Goal: Feedback & Contribution: Submit feedback/report problem

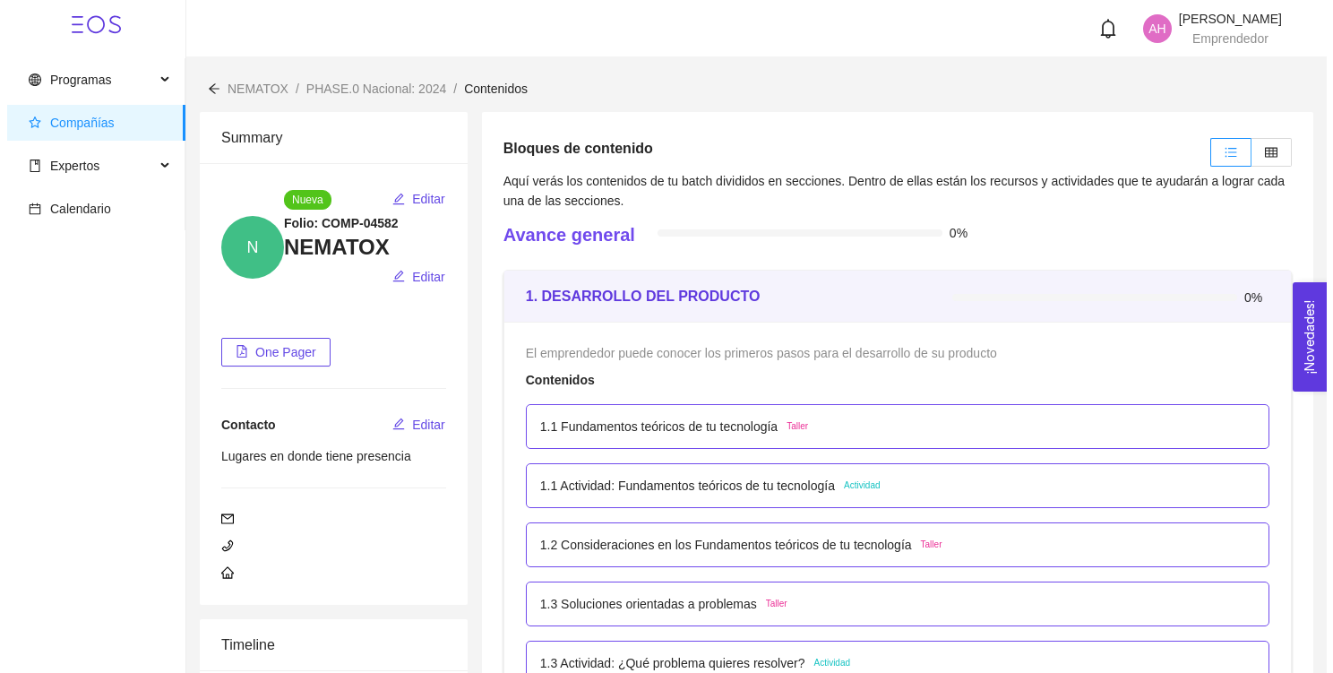
scroll to position [2831, 0]
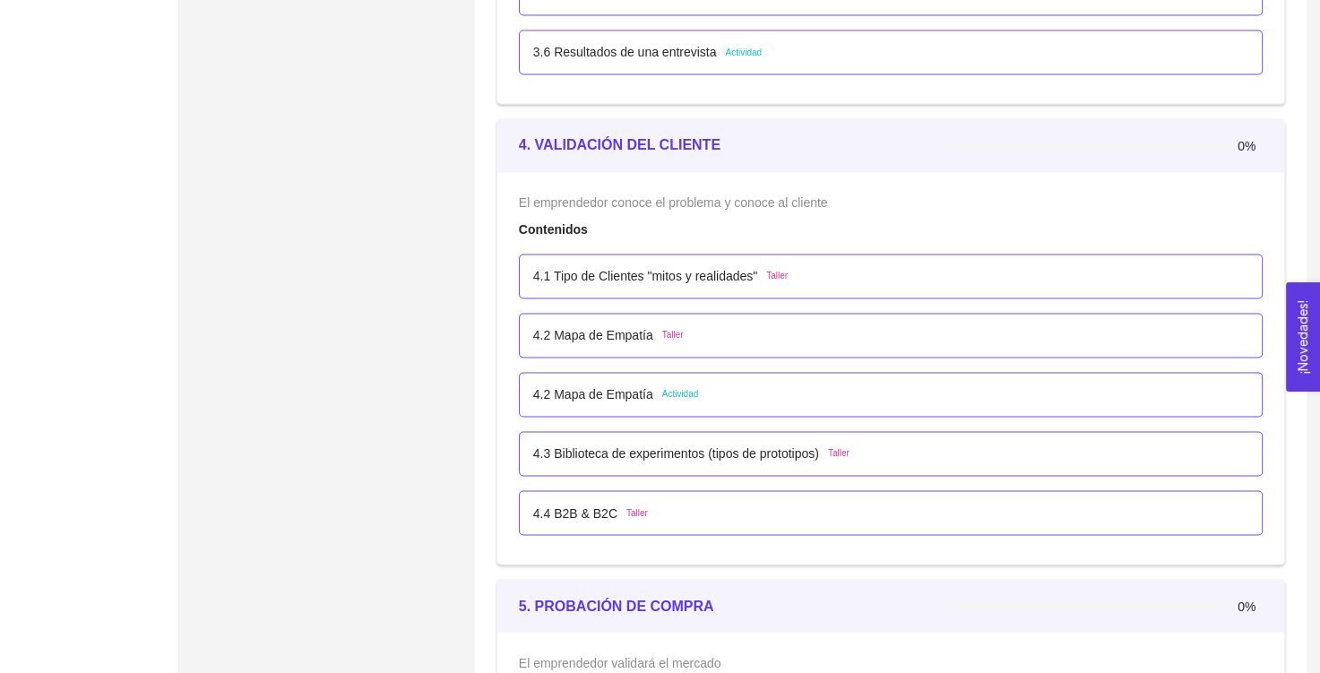
click at [634, 395] on p "4.2 Mapa de Empatía" at bounding box center [593, 394] width 120 height 20
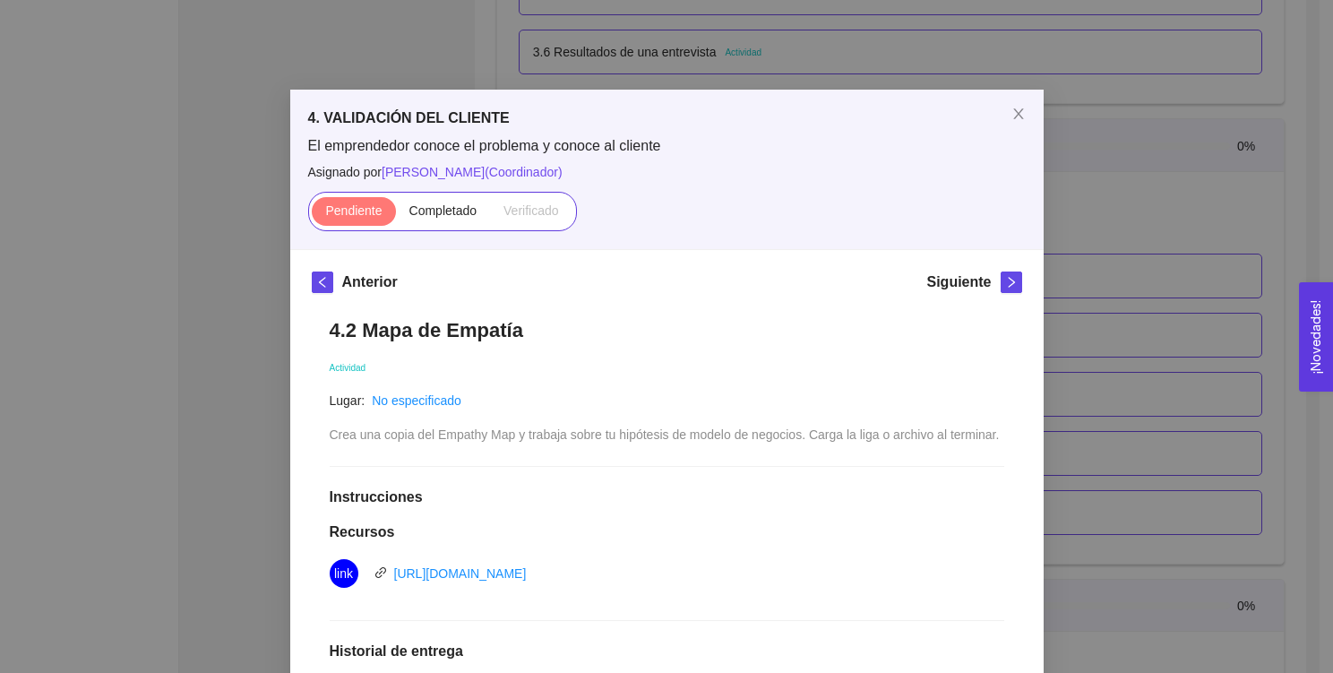
scroll to position [342, 0]
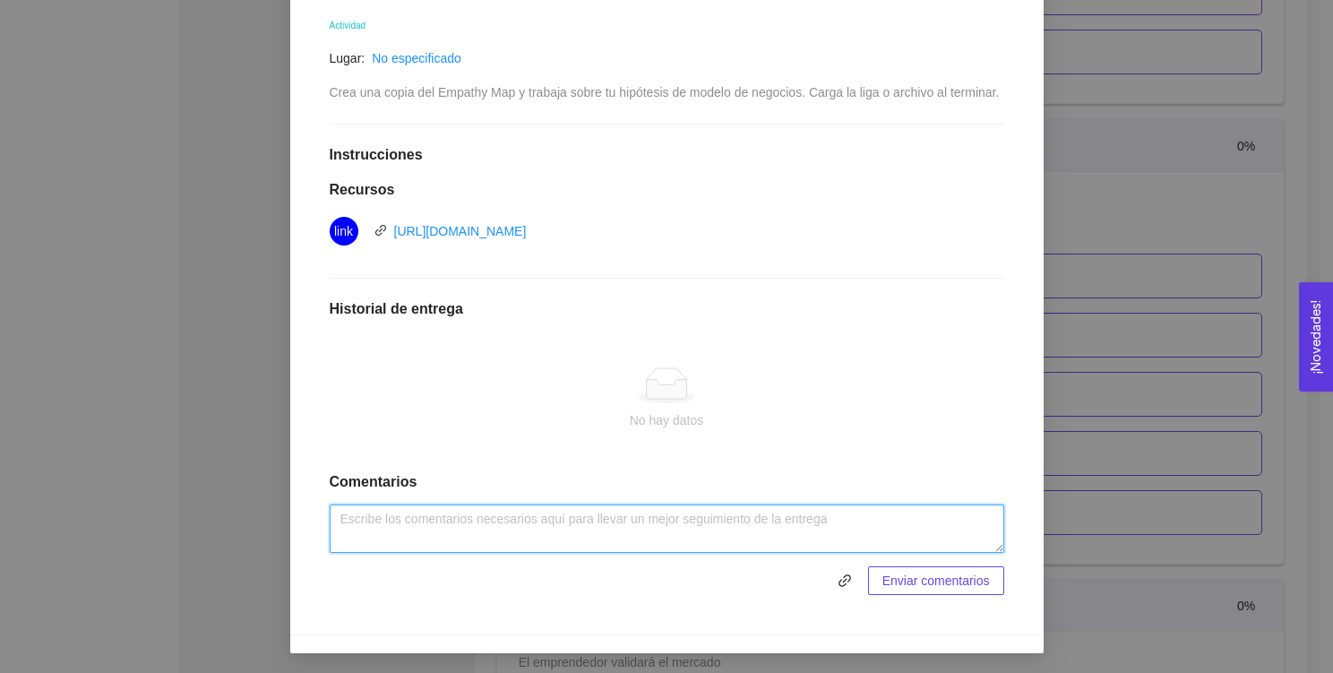
click at [620, 517] on textarea at bounding box center [667, 528] width 675 height 48
type textarea "Empathy Map NEMATOX"
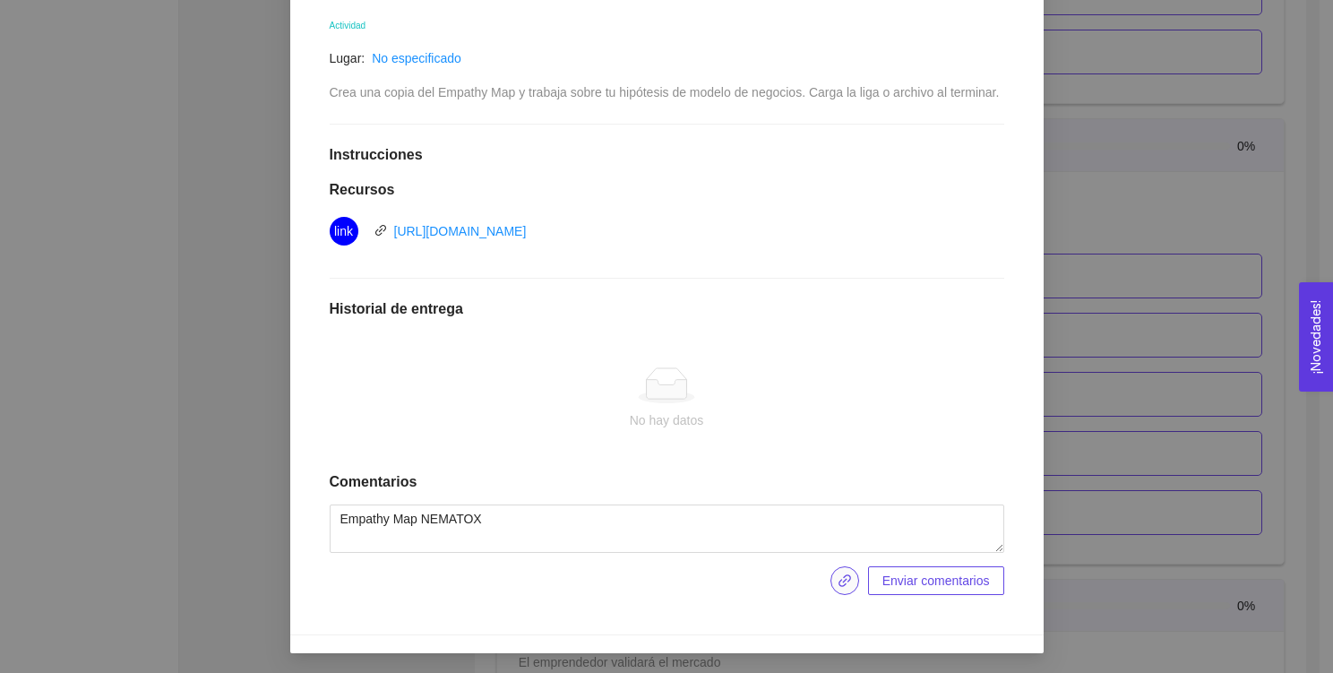
click at [847, 580] on span "link" at bounding box center [844, 580] width 27 height 14
click at [922, 576] on span "Enviar comentarios" at bounding box center [935, 581] width 107 height 20
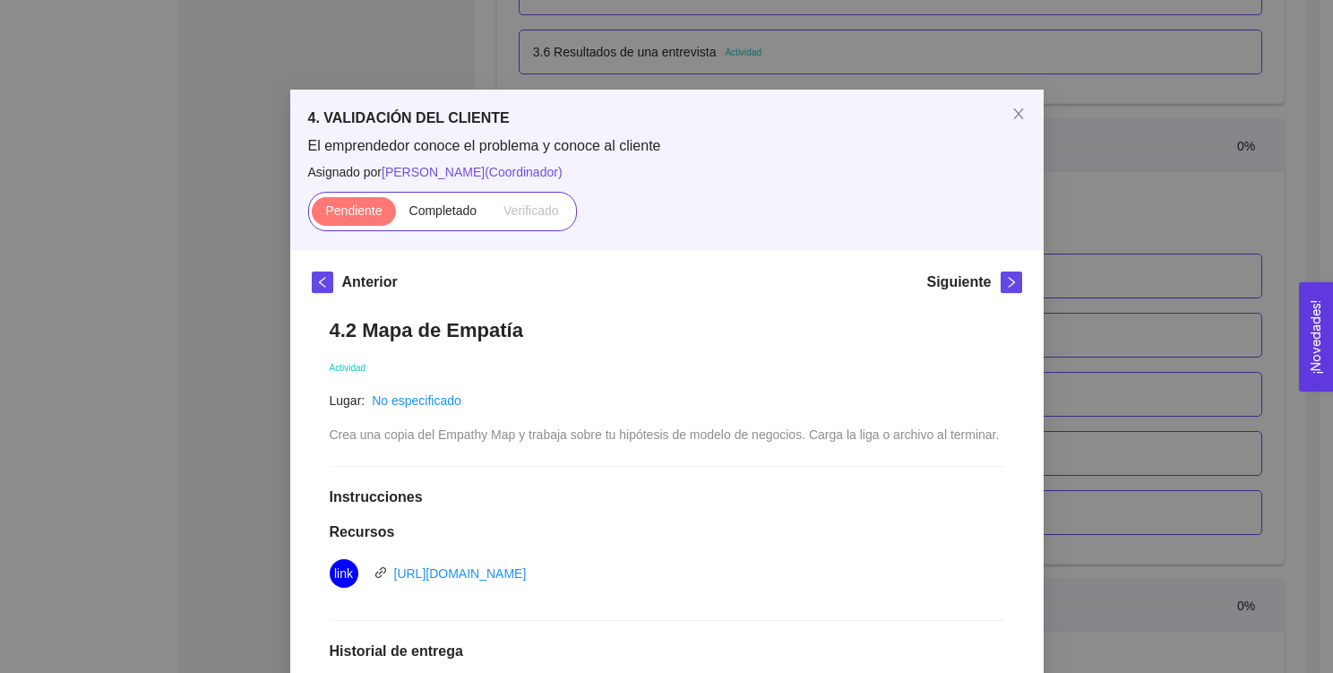
scroll to position [244, 0]
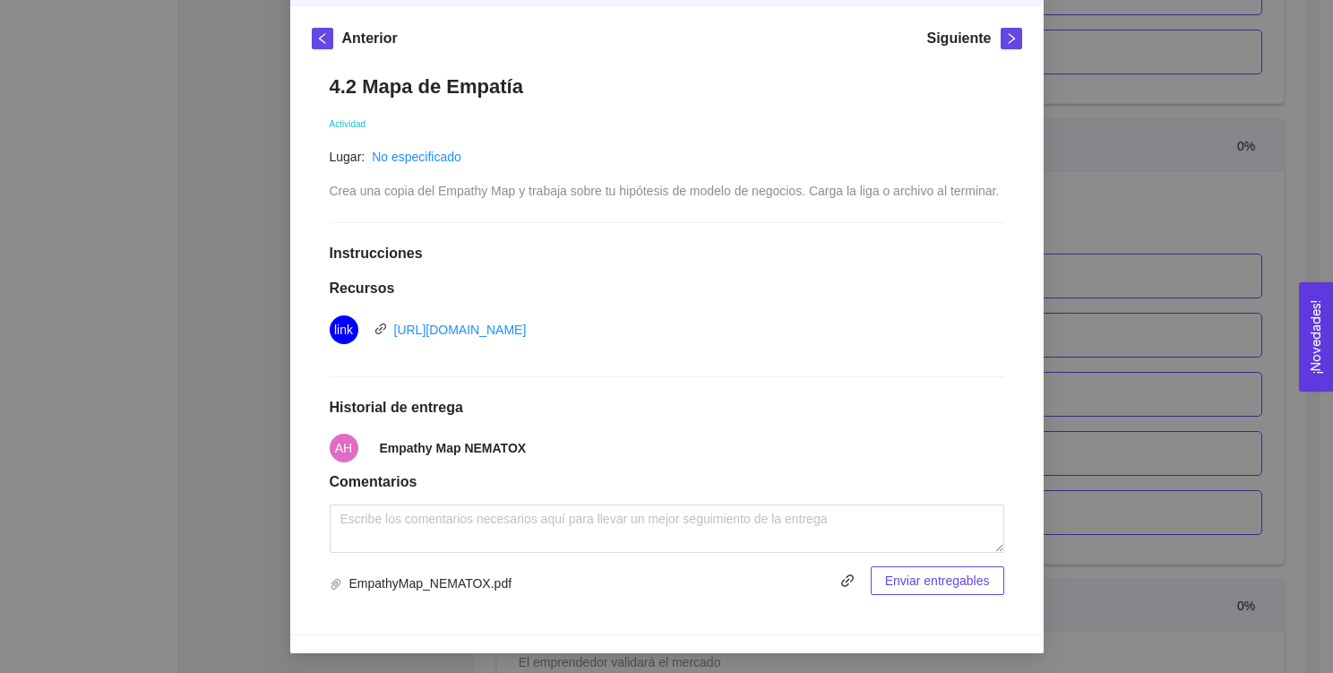
click at [917, 581] on span "Enviar entregables" at bounding box center [937, 581] width 105 height 20
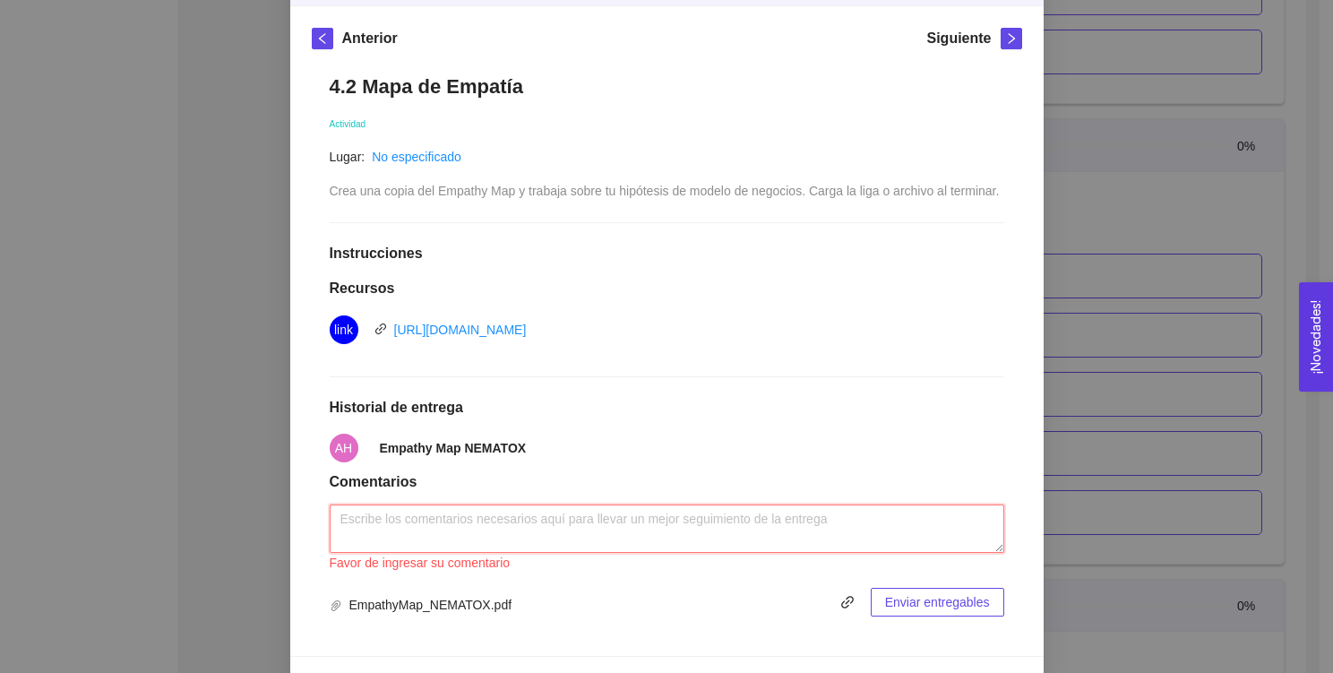
click at [706, 519] on textarea at bounding box center [667, 528] width 675 height 48
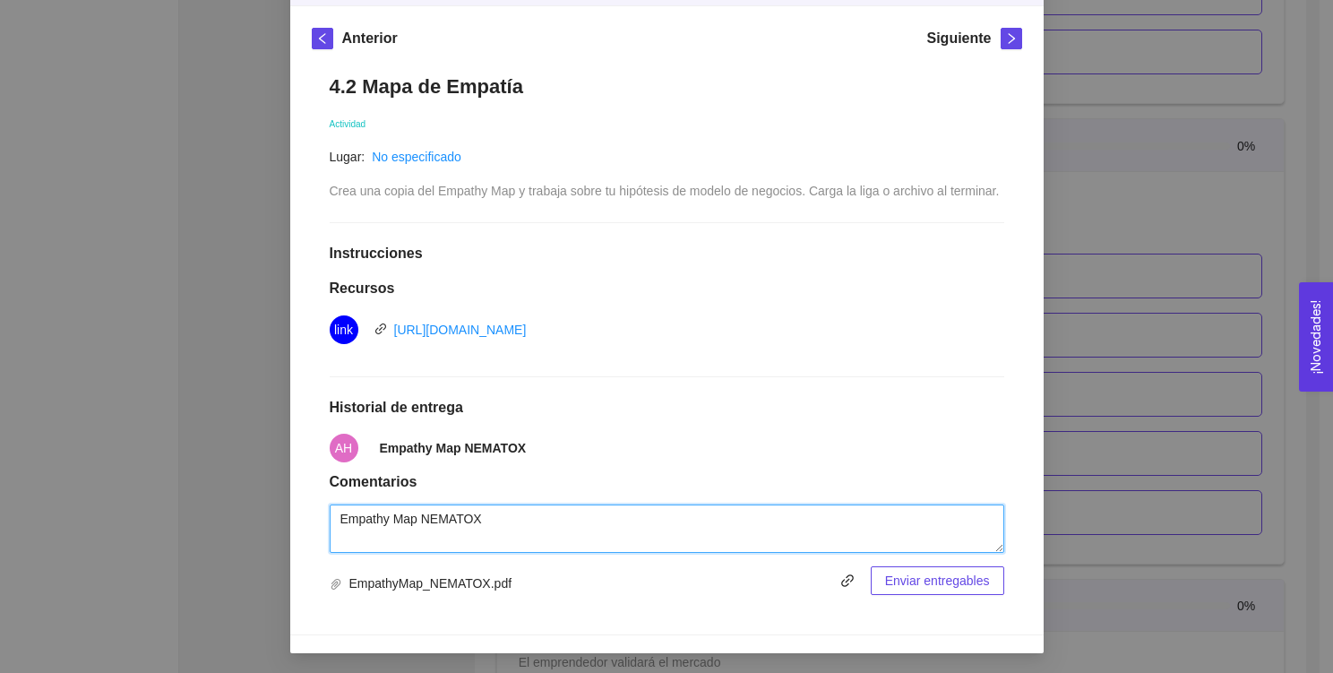
type textarea "Empathy Map NEMATOX"
click at [916, 583] on span "Enviar entregables" at bounding box center [937, 581] width 105 height 20
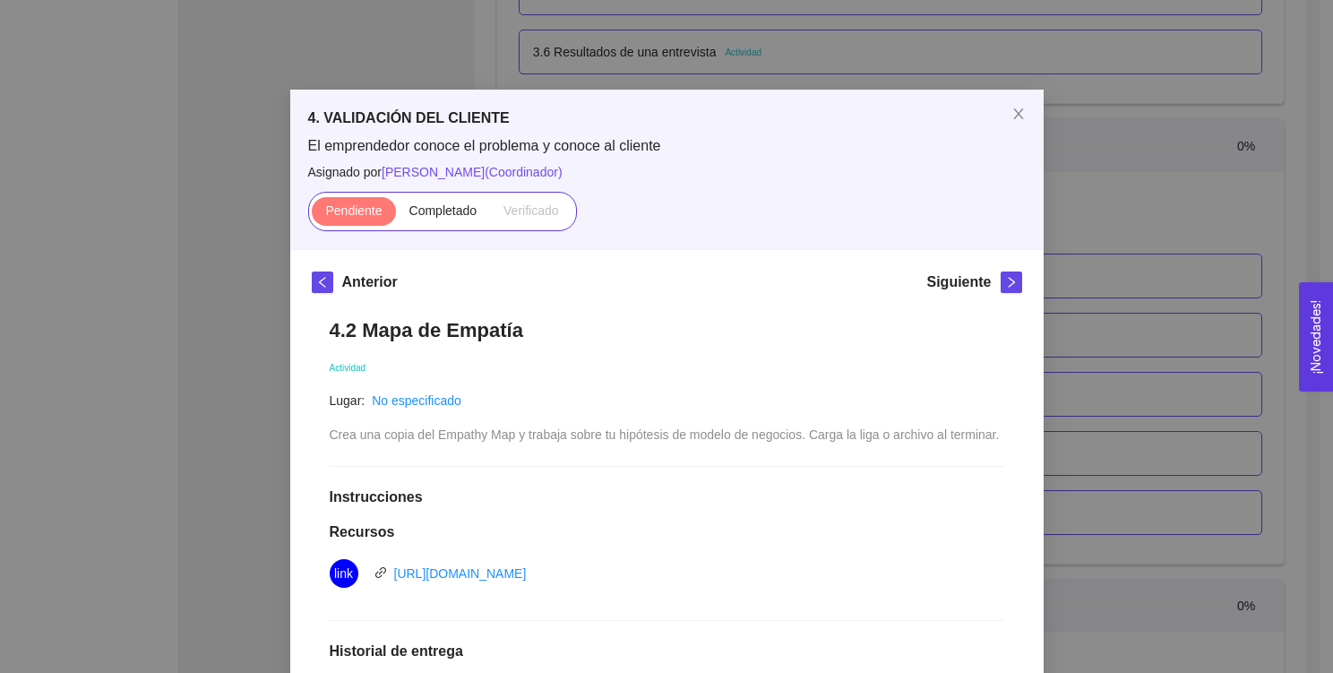
scroll to position [0, 0]
click at [457, 213] on span "Completado" at bounding box center [443, 210] width 68 height 14
click at [396, 215] on input "Completado" at bounding box center [396, 215] width 0 height 0
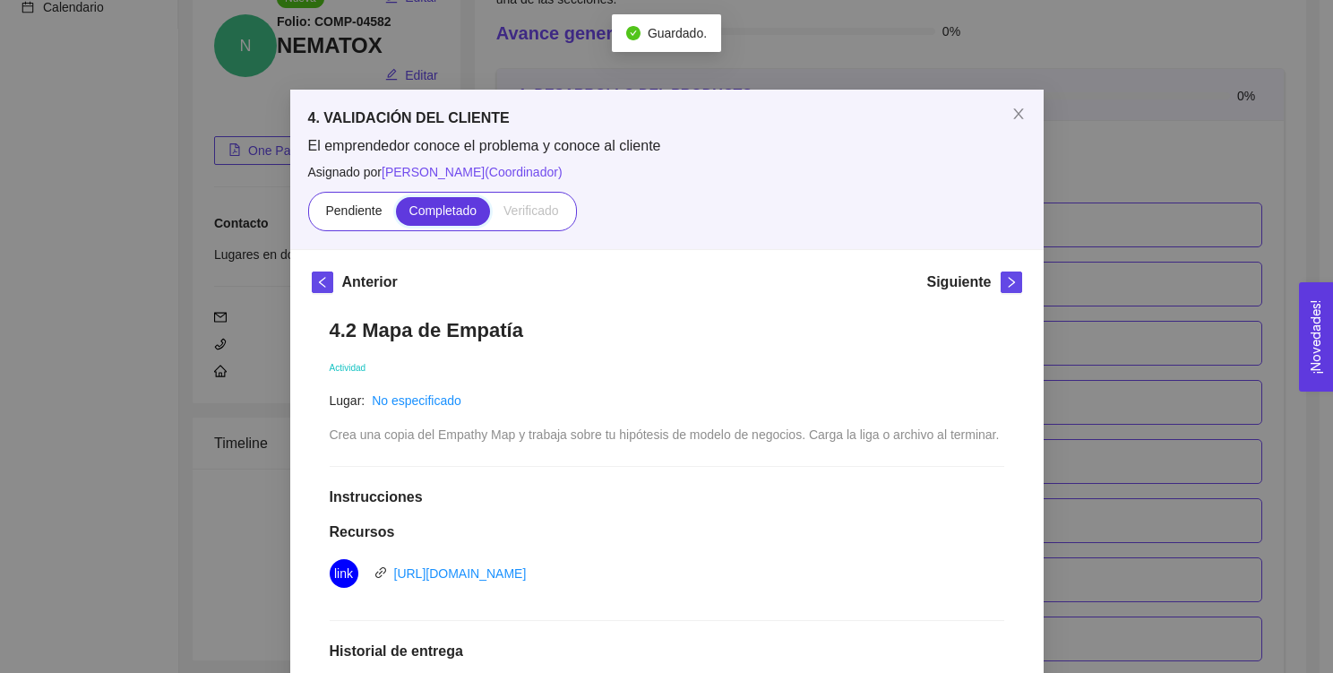
scroll to position [2831, 0]
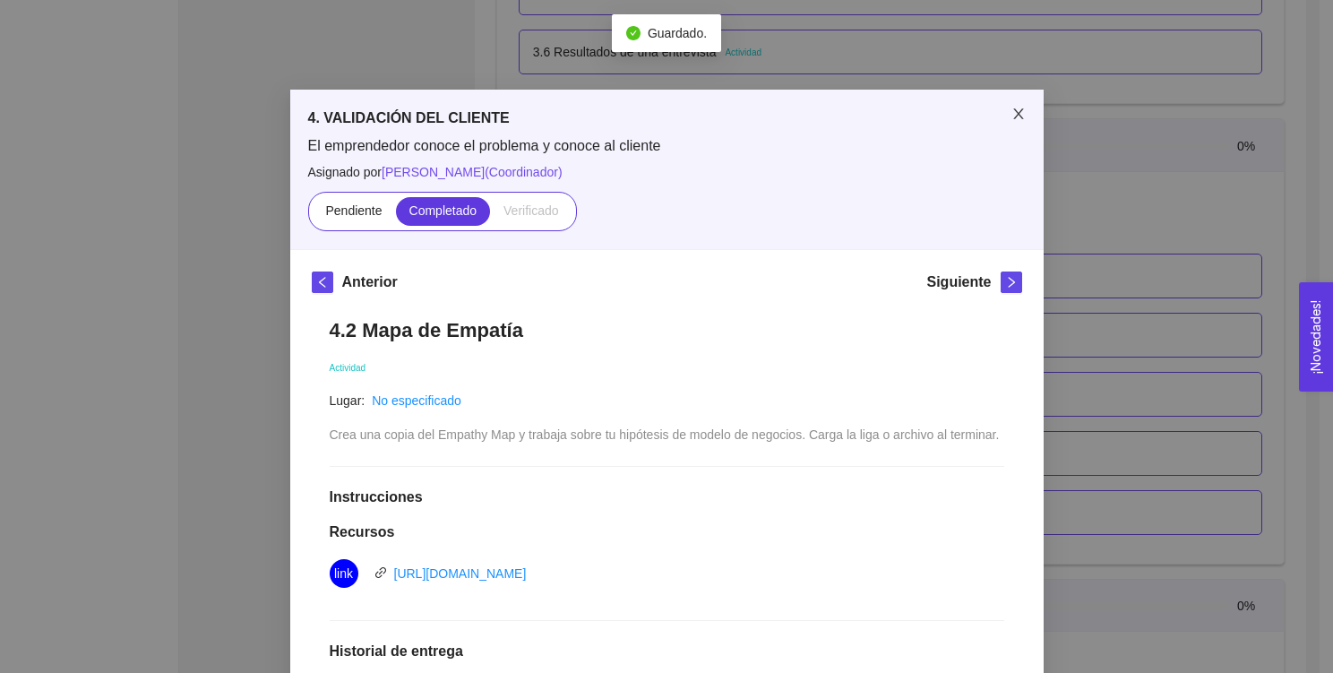
click at [1011, 107] on icon "close" at bounding box center [1018, 114] width 14 height 14
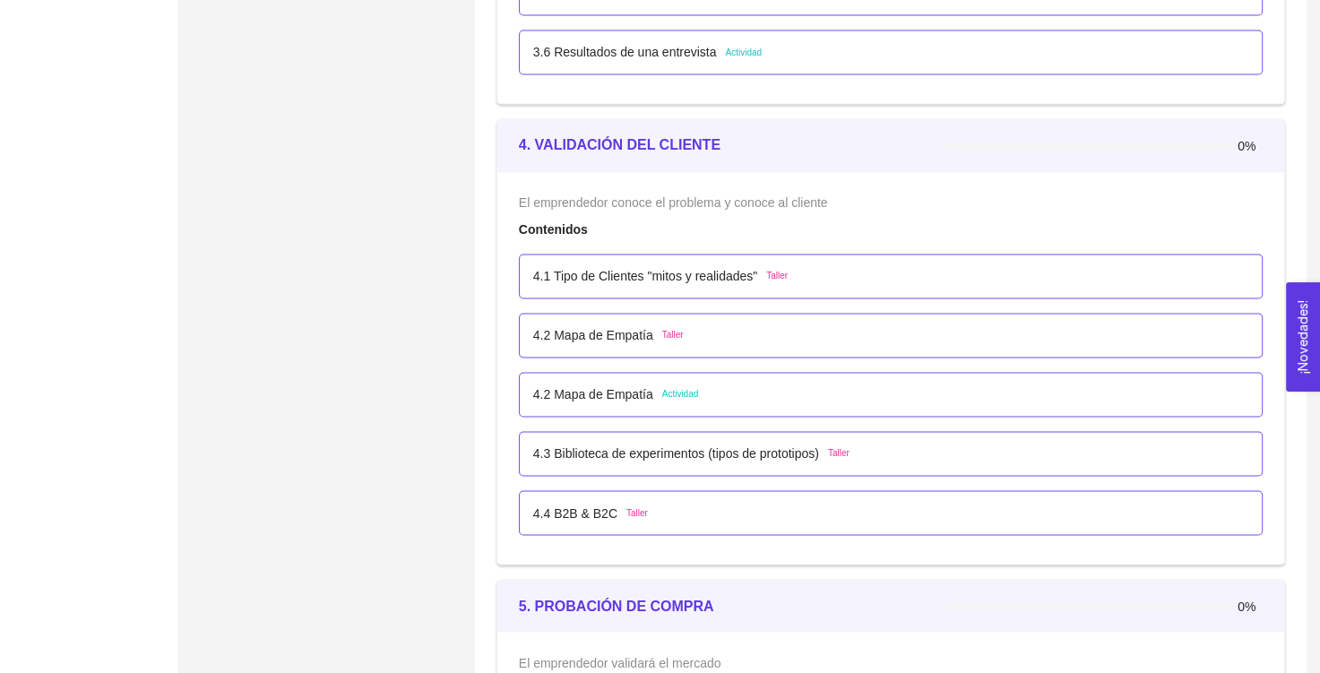
click at [662, 389] on span "Actividad" at bounding box center [680, 394] width 37 height 14
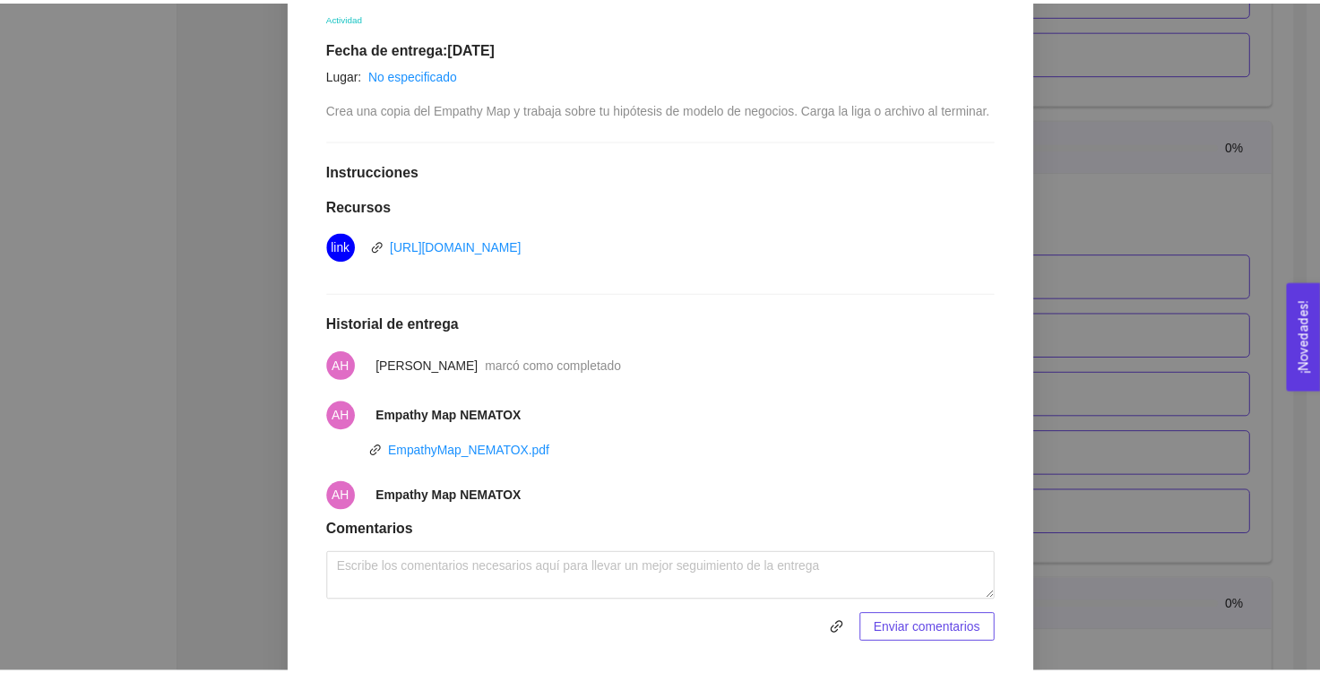
scroll to position [0, 0]
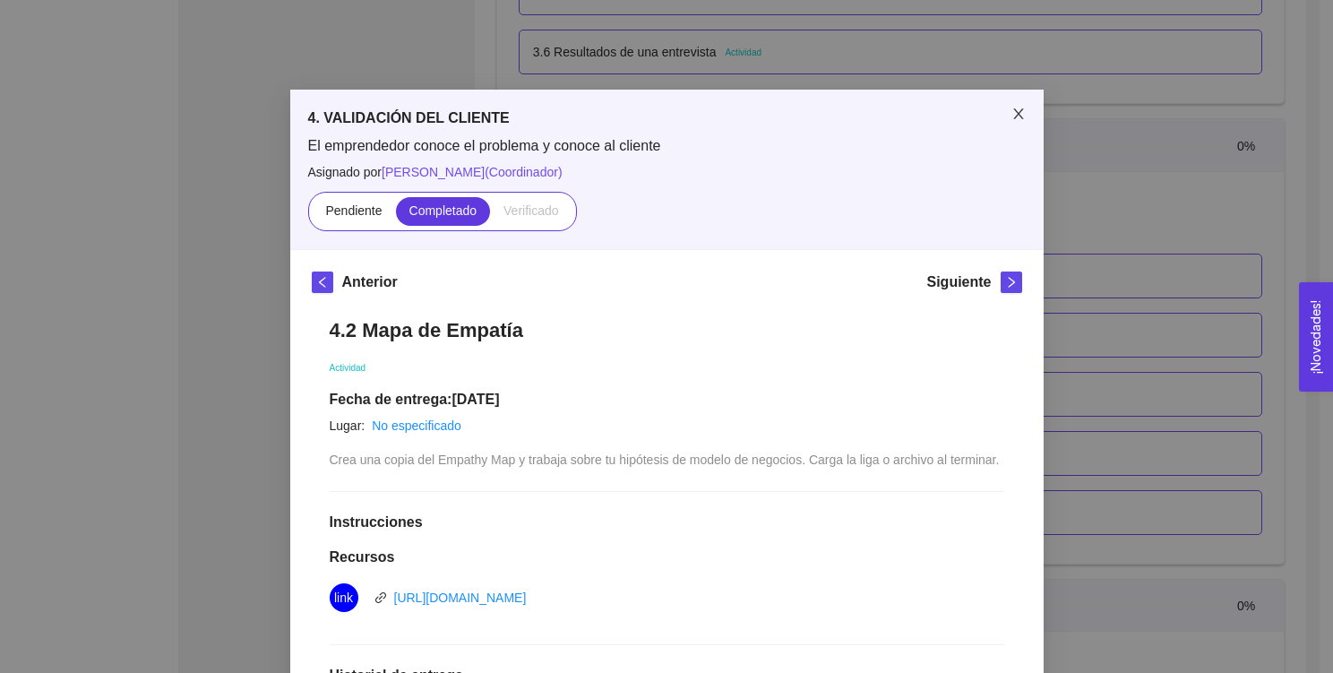
click at [1002, 121] on span "Close" at bounding box center [1018, 115] width 50 height 50
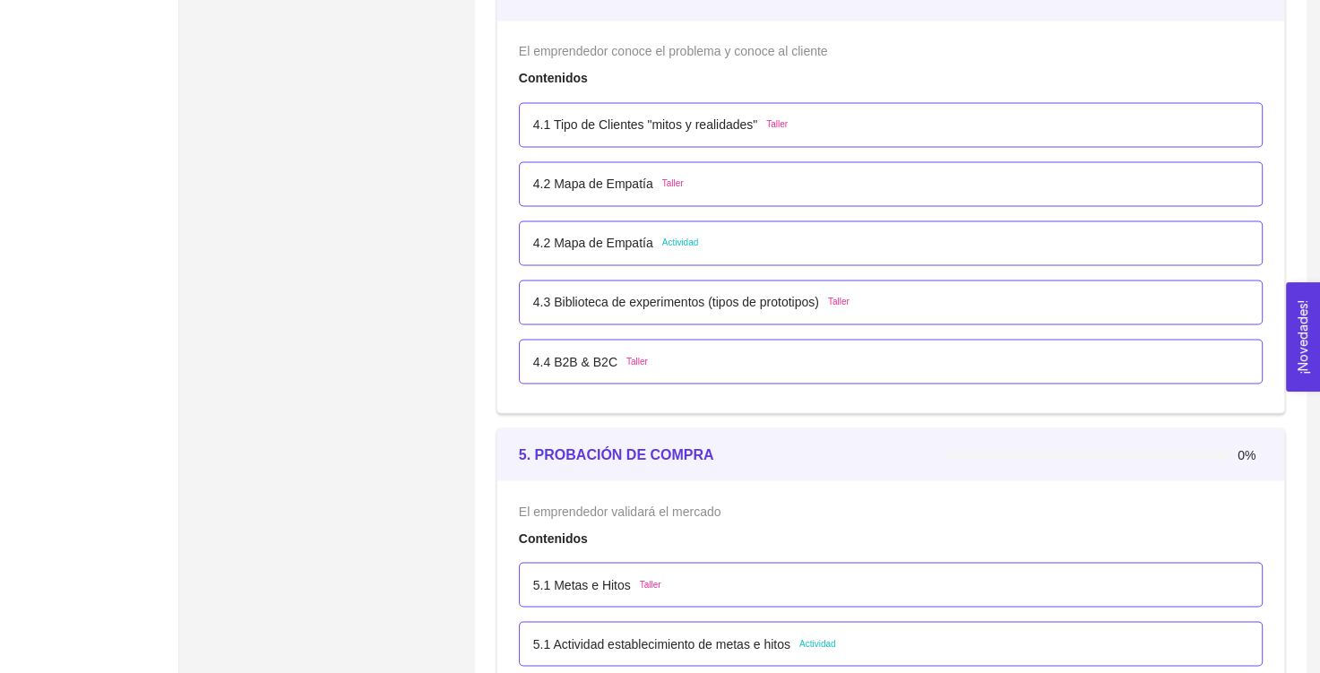
scroll to position [2971, 0]
